Goal: Information Seeking & Learning: Check status

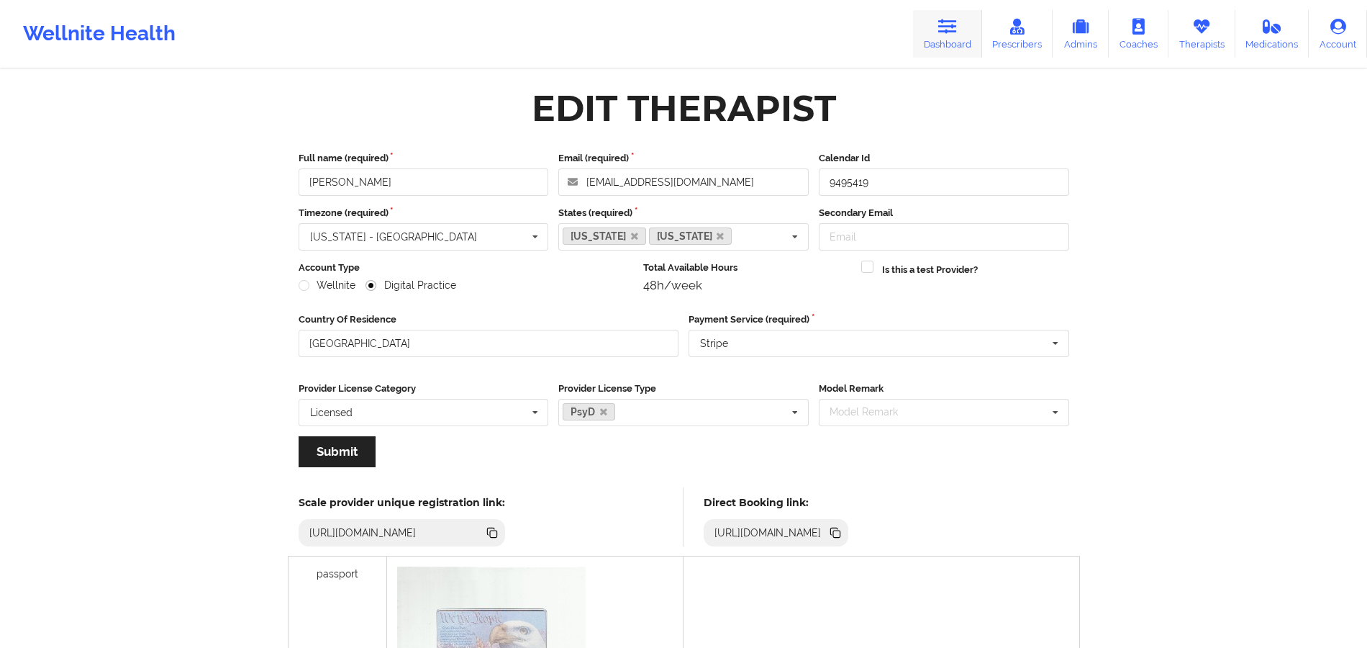
click at [954, 29] on icon at bounding box center [947, 27] width 19 height 16
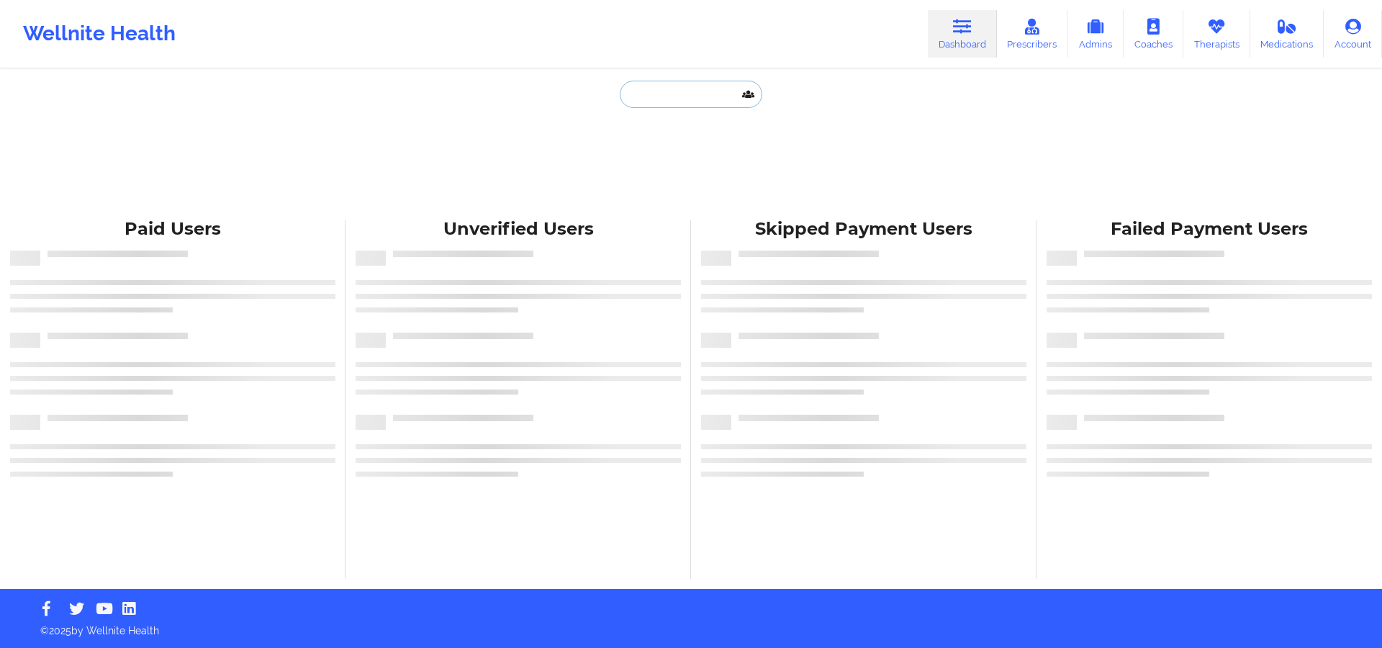
click at [669, 99] on input "text" at bounding box center [691, 94] width 142 height 27
paste input "[PERSON_NAME]"
type input "[PERSON_NAME]"
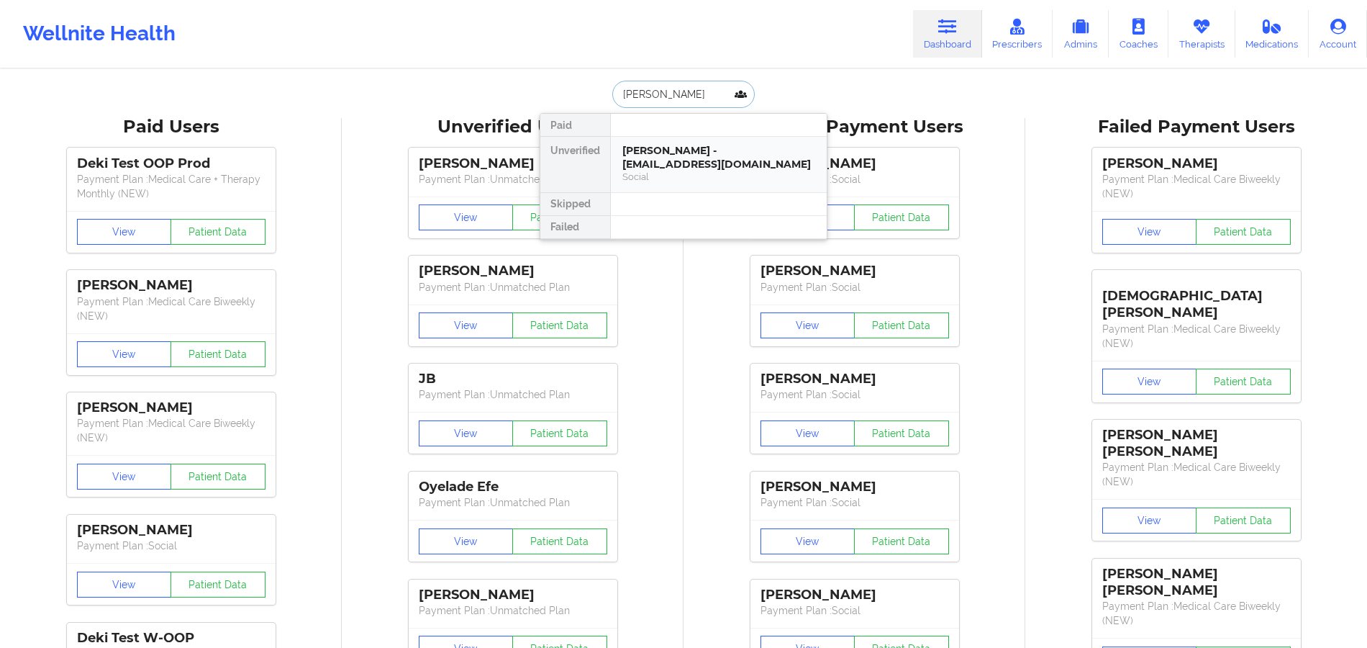
click at [674, 147] on div "[PERSON_NAME] - [EMAIL_ADDRESS][DOMAIN_NAME]" at bounding box center [718, 157] width 193 height 27
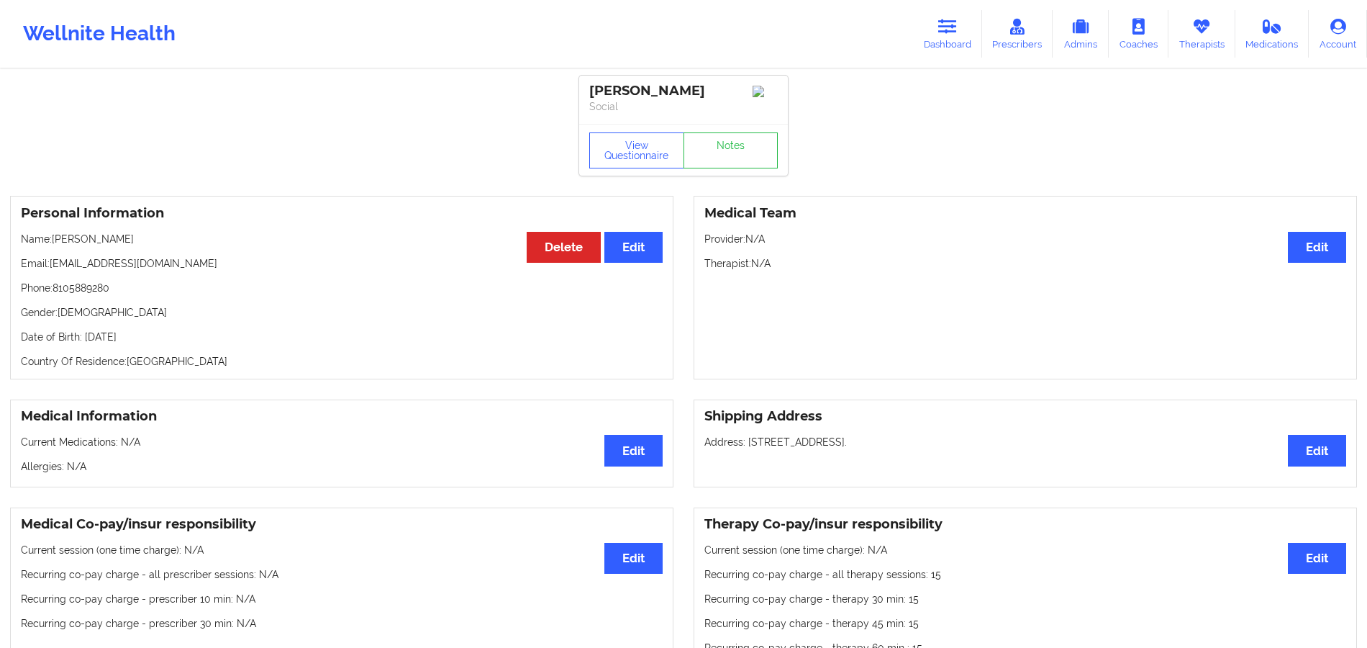
drag, startPoint x: 674, startPoint y: 153, endPoint x: 309, endPoint y: 278, distance: 385.7
click at [309, 278] on div "Personal Information Edit Delete Name: [PERSON_NAME] Email: [EMAIL_ADDRESS][DOM…" at bounding box center [341, 287] width 663 height 183
click at [640, 167] on button "View Questionnaire" at bounding box center [636, 150] width 95 height 36
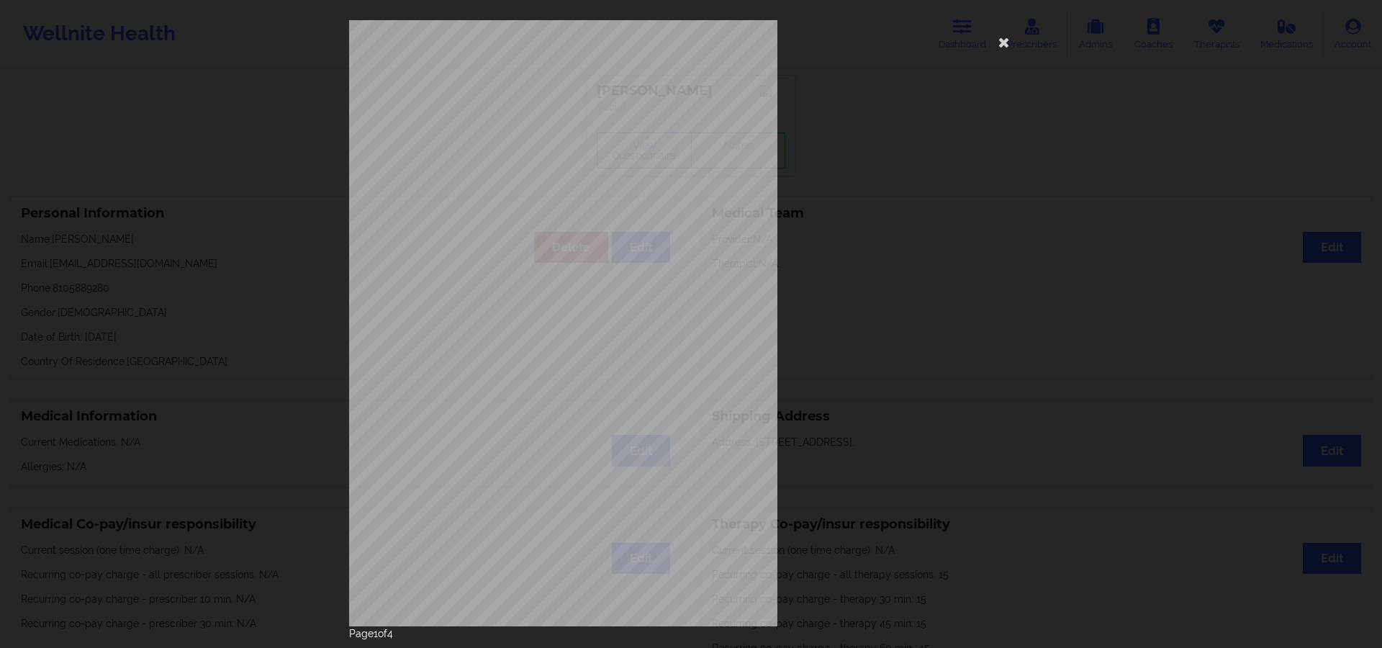
scroll to position [39, 0]
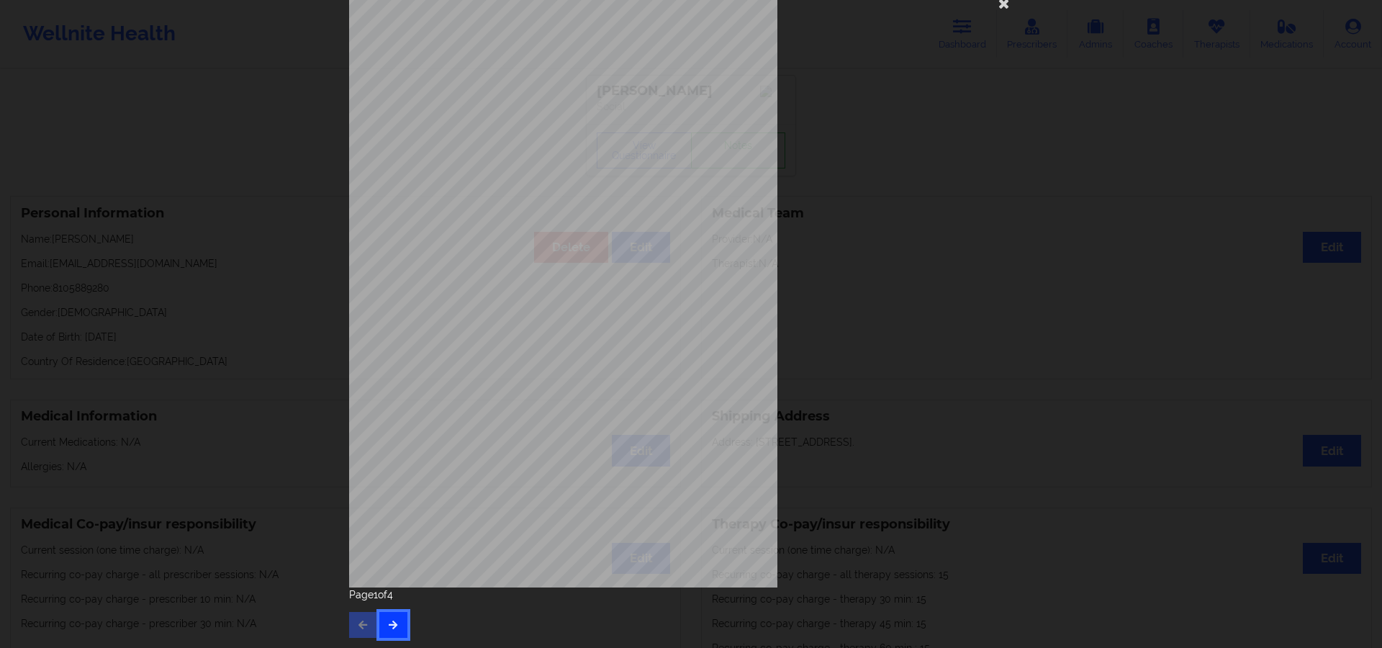
click at [383, 485] on button "button" at bounding box center [393, 625] width 28 height 26
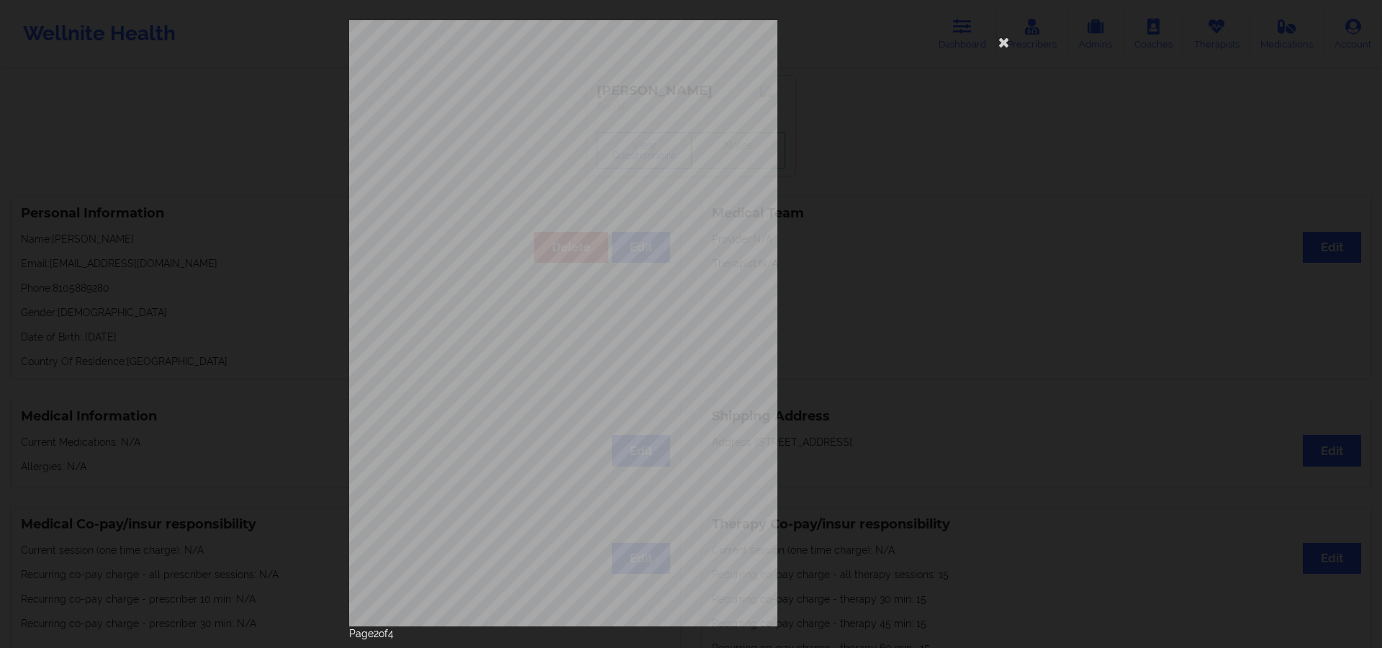
scroll to position [37, 0]
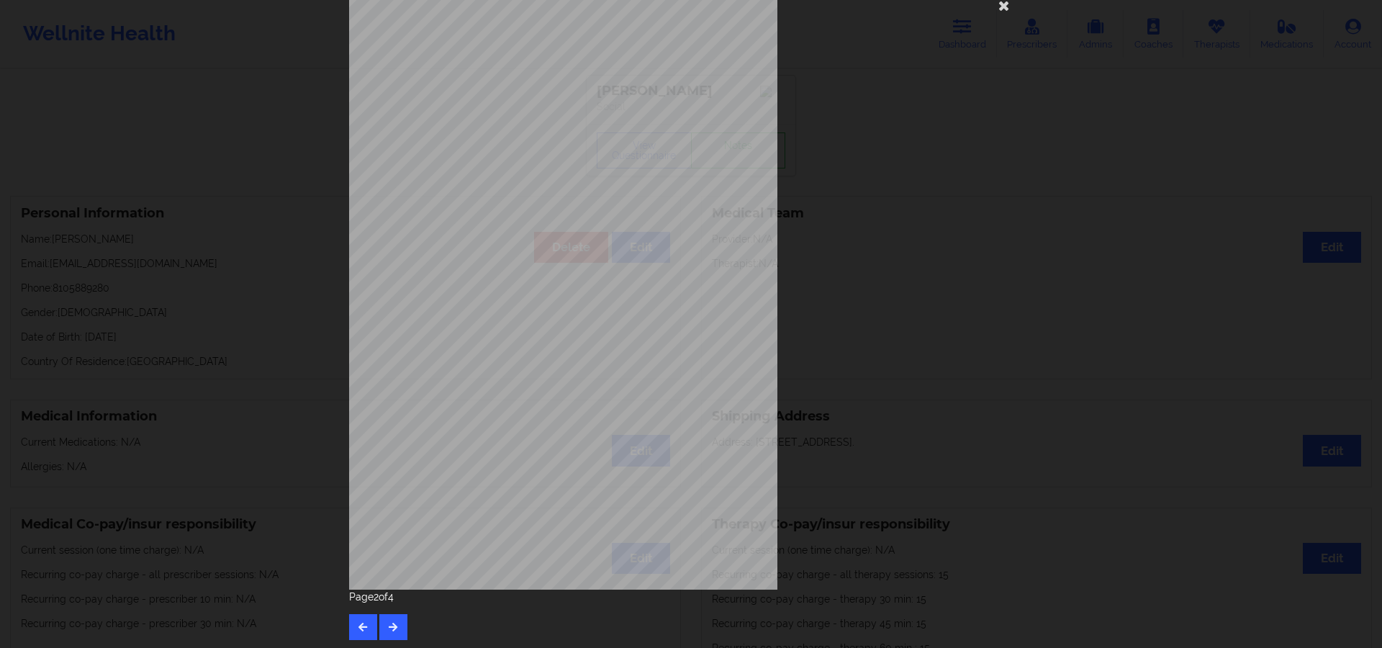
click at [407, 485] on div "Page 2 of 4" at bounding box center [691, 614] width 684 height 50
click at [381, 485] on button "button" at bounding box center [393, 627] width 28 height 26
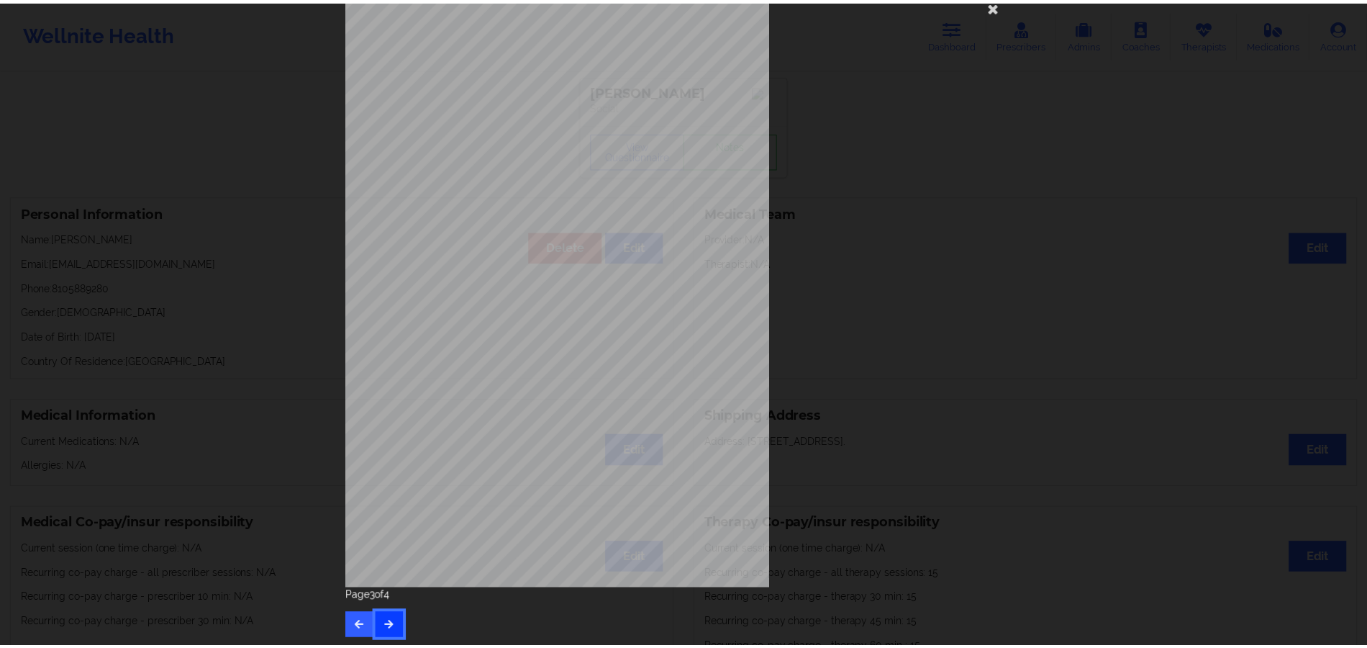
scroll to position [0, 0]
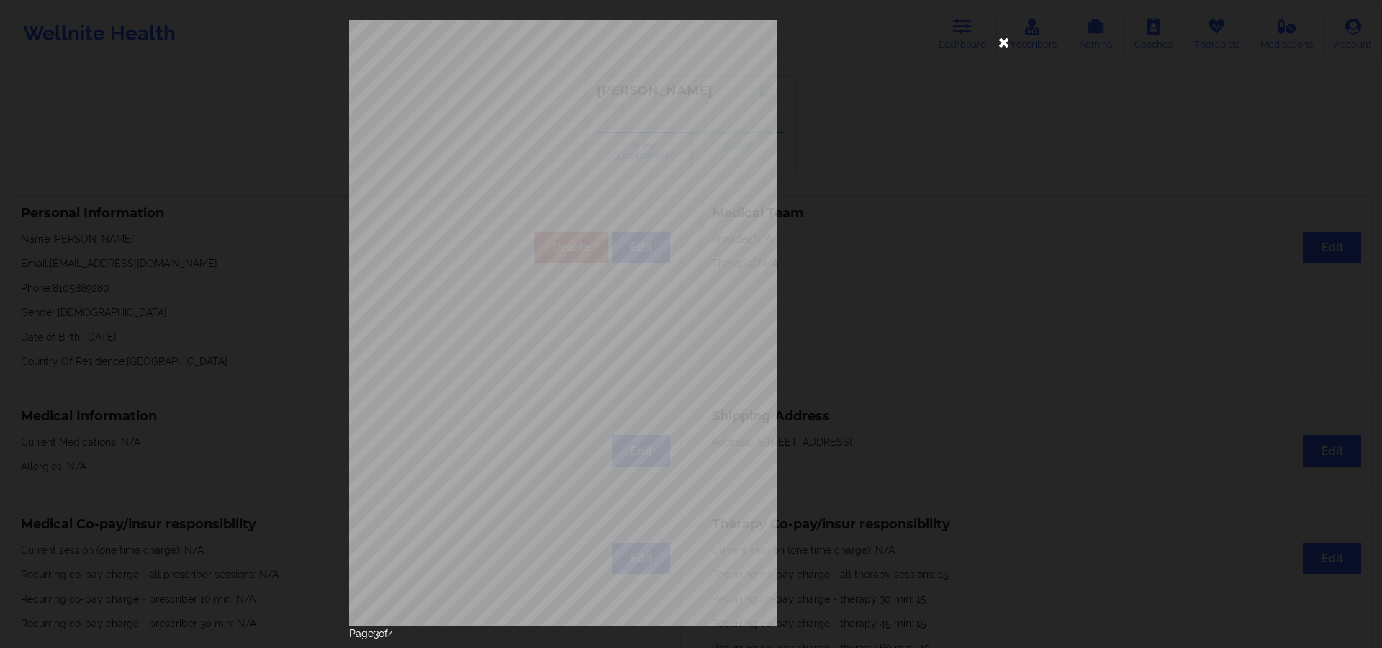
click at [1003, 42] on icon at bounding box center [1003, 41] width 23 height 23
